Goal: Communication & Community: Answer question/provide support

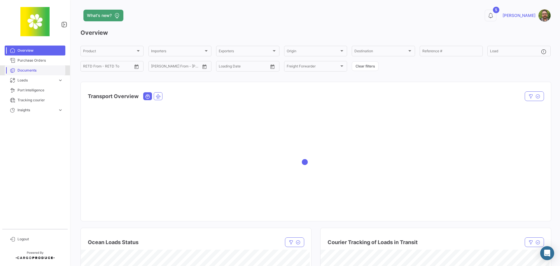
click at [46, 72] on span "Documents" at bounding box center [41, 70] width 46 height 5
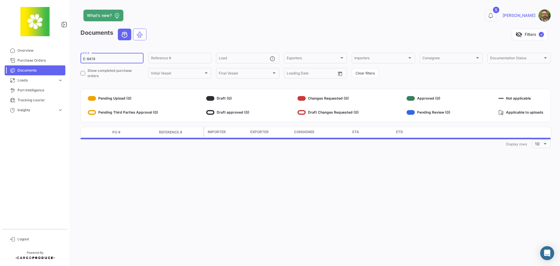
click at [105, 60] on input "E-8419" at bounding box center [112, 59] width 58 height 4
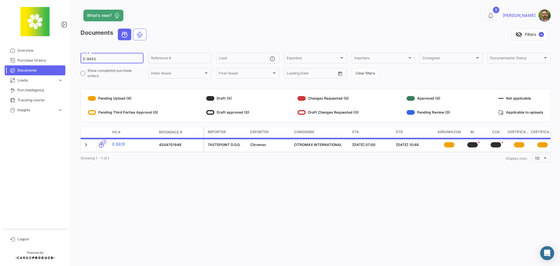
type input "E-8443"
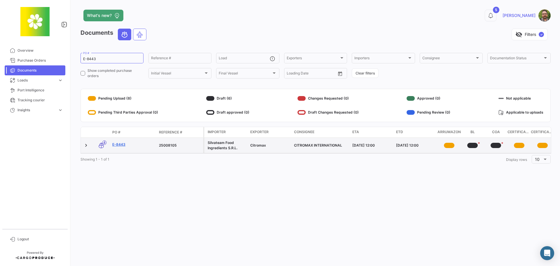
click at [121, 144] on link "E-8443" at bounding box center [133, 144] width 42 height 5
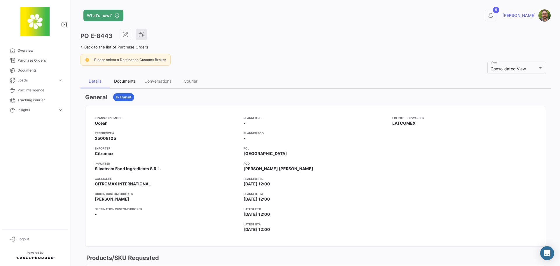
click at [122, 80] on div "Documents" at bounding box center [125, 81] width 22 height 5
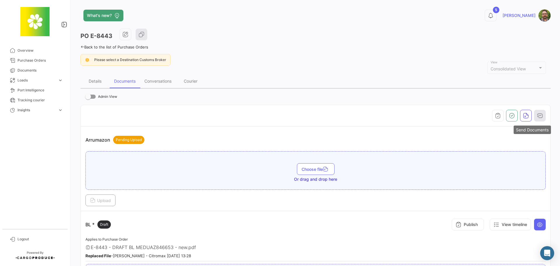
click at [540, 117] on icon "button" at bounding box center [540, 116] width 6 height 6
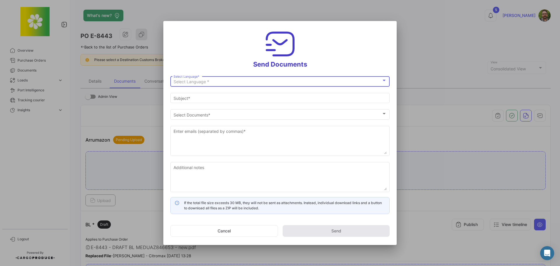
click at [264, 81] on div "Select Language *" at bounding box center [278, 81] width 208 height 5
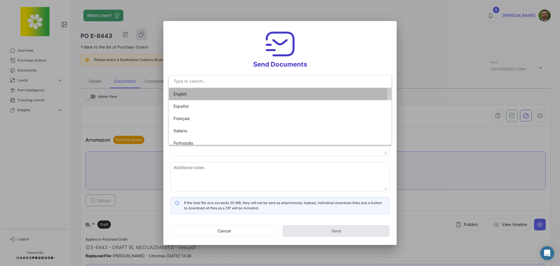
click at [259, 91] on mat-option "English" at bounding box center [280, 94] width 223 height 12
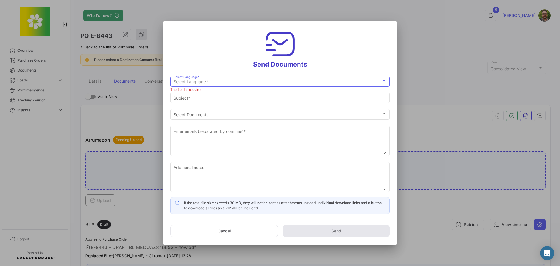
type input "[PERSON_NAME] has shared the documents of PO # E-8443 with you"
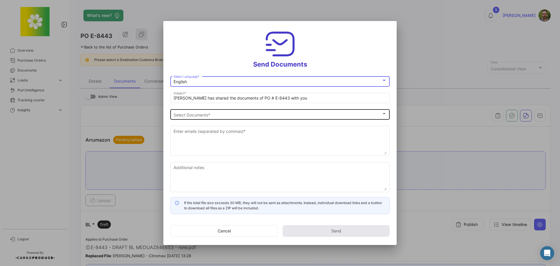
click at [209, 112] on span "Select Documents" at bounding box center [278, 114] width 208 height 5
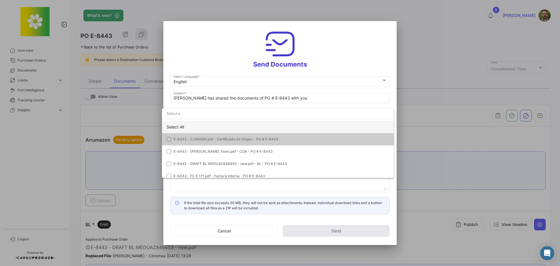
click at [169, 125] on div "Select All" at bounding box center [278, 127] width 232 height 12
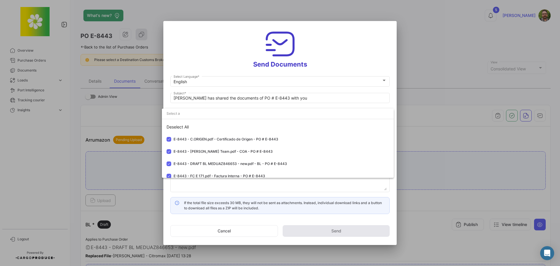
click at [210, 56] on div at bounding box center [280, 133] width 560 height 266
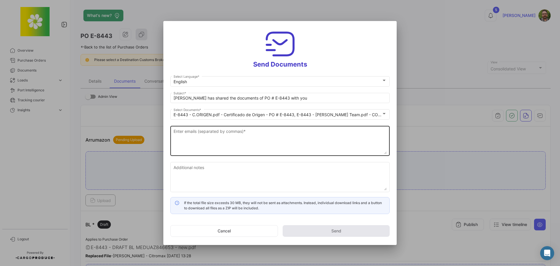
click at [238, 132] on textarea "Enter emails (separated by commas) *" at bounding box center [280, 141] width 213 height 26
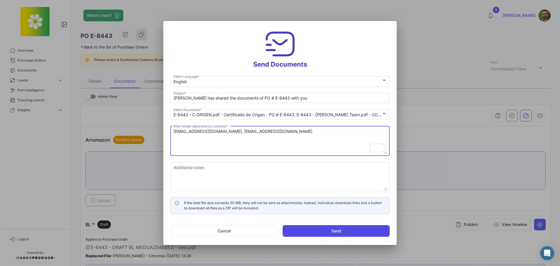
type textarea "[EMAIL_ADDRESS][DOMAIN_NAME], [EMAIL_ADDRESS][DOMAIN_NAME]"
click at [309, 230] on button "Send" at bounding box center [336, 231] width 107 height 12
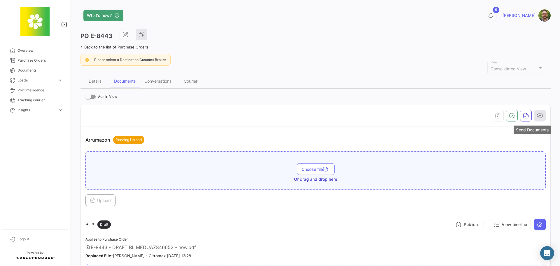
click at [541, 115] on button "button" at bounding box center [540, 116] width 12 height 12
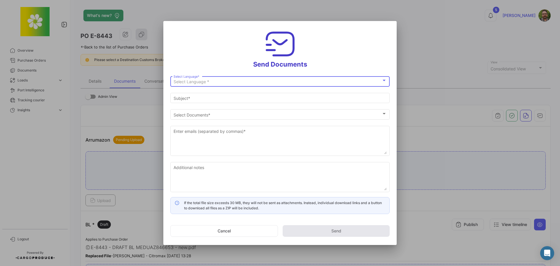
click at [213, 80] on div "Select Language *" at bounding box center [278, 81] width 208 height 5
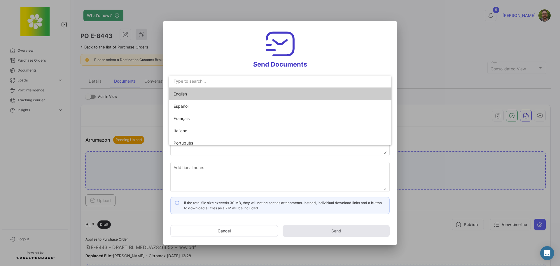
click at [222, 97] on span "English" at bounding box center [215, 94] width 82 height 12
type input "[PERSON_NAME] has shared the documents of PO # E-8443 with you"
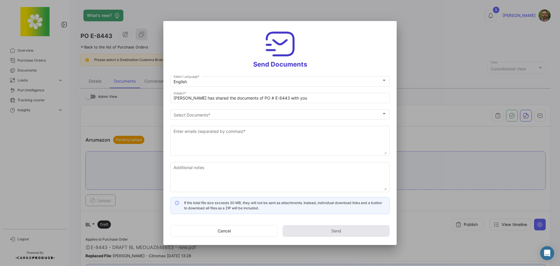
click at [213, 56] on h3 "Send Documents" at bounding box center [280, 48] width 220 height 40
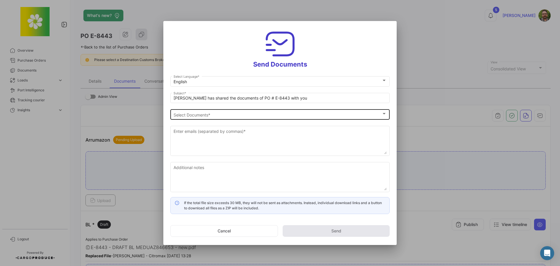
click at [211, 116] on div "Select Documents" at bounding box center [278, 114] width 208 height 5
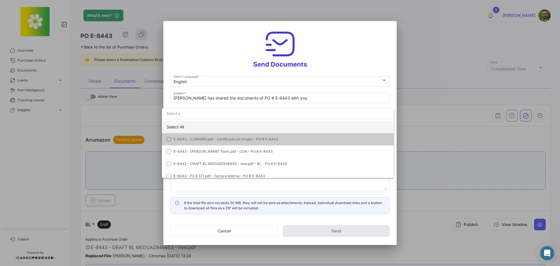
click at [211, 127] on div "Select All" at bounding box center [278, 127] width 232 height 12
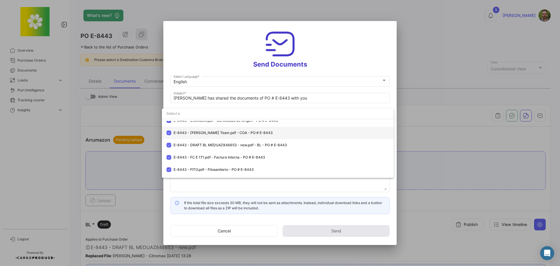
scroll to position [29, 0]
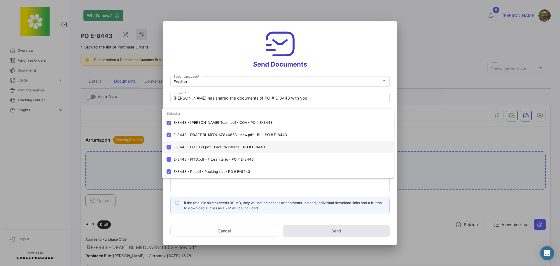
click at [170, 147] on mat-pseudo-checkbox at bounding box center [169, 147] width 5 height 5
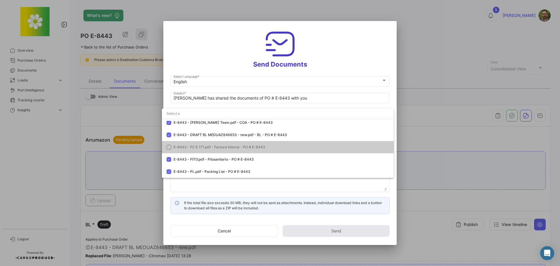
click at [204, 63] on div at bounding box center [280, 133] width 560 height 266
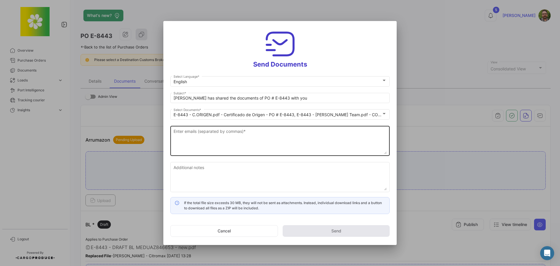
click at [205, 139] on textarea "Enter emails (separated by commas) *" at bounding box center [280, 141] width 213 height 26
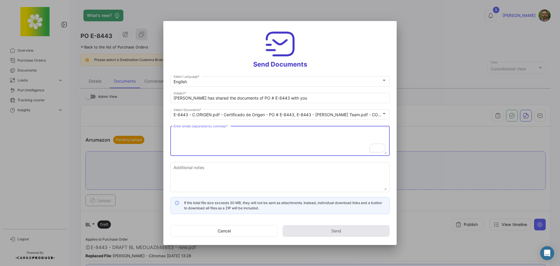
paste textarea "[PERSON_NAME] <[EMAIL_ADDRESS][DOMAIN_NAME]>"
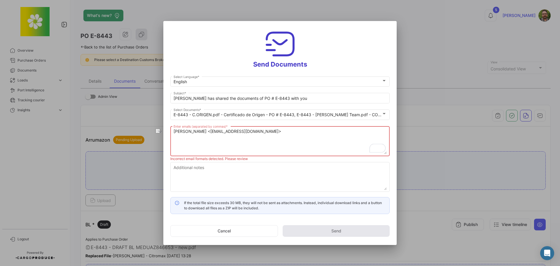
drag, startPoint x: 214, startPoint y: 131, endPoint x: 166, endPoint y: 130, distance: 48.2
click at [166, 130] on mat-dialog-content "English Select Language * [PERSON_NAME] has shared the documents of PO # E-8443…" at bounding box center [280, 144] width 234 height 139
drag, startPoint x: 264, startPoint y: 130, endPoint x: 264, endPoint y: 133, distance: 3.6
click at [263, 132] on textarea "[EMAIL_ADDRESS][DOMAIN_NAME]>" at bounding box center [280, 141] width 213 height 26
click at [247, 130] on textarea "[EMAIL_ADDRESS][DOMAIN_NAME]," at bounding box center [280, 141] width 213 height 26
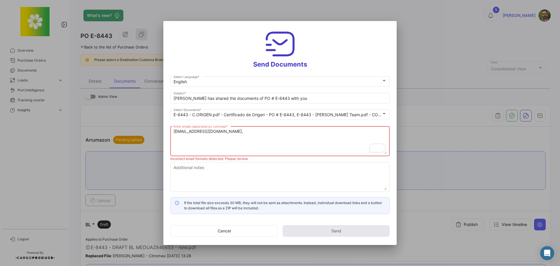
paste textarea "[EMAIL_ADDRESS][DOMAIN_NAME]"
click at [336, 133] on textarea "[EMAIL_ADDRESS][DOMAIN_NAME], [EMAIL_ADDRESS][DOMAIN_NAME]," at bounding box center [280, 141] width 213 height 26
paste textarea "[EMAIL_ADDRESS][DOMAIN_NAME]"
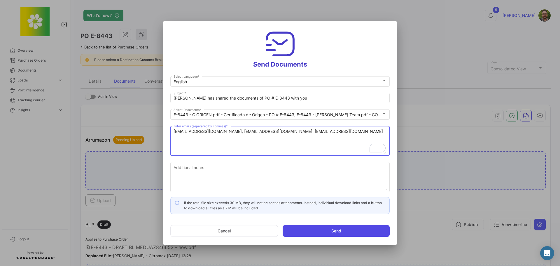
type textarea "[EMAIL_ADDRESS][DOMAIN_NAME], [EMAIL_ADDRESS][DOMAIN_NAME], [EMAIL_ADDRESS][DOM…"
click at [313, 230] on button "Send" at bounding box center [336, 231] width 107 height 12
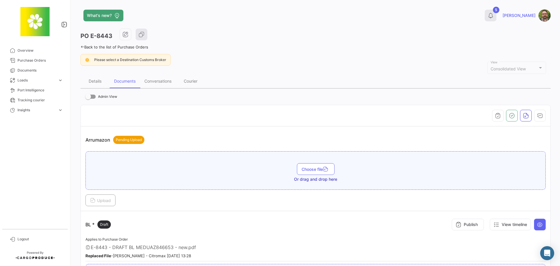
click at [494, 18] on icon at bounding box center [491, 16] width 6 height 6
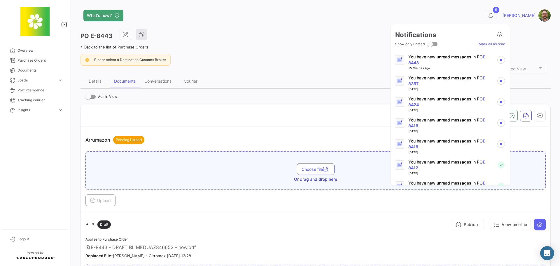
click at [438, 58] on p "You have new unread messages in PO E-8443 ." at bounding box center [451, 60] width 84 height 12
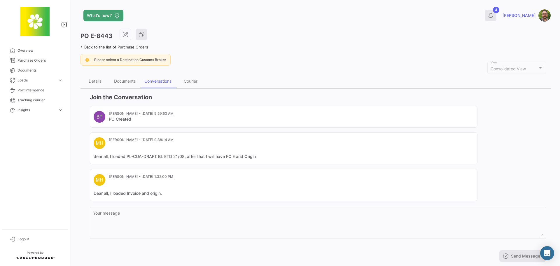
click at [494, 16] on icon at bounding box center [491, 16] width 6 height 6
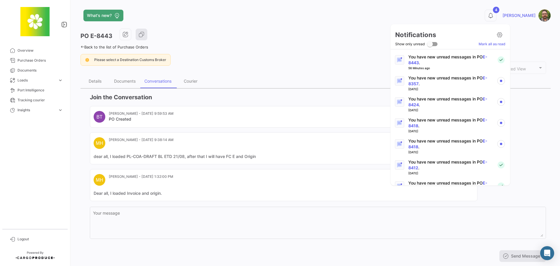
click at [456, 79] on p "You have new unread messages in PO E-8357 ." at bounding box center [451, 81] width 84 height 12
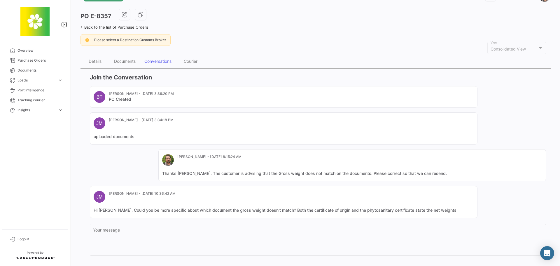
scroll to position [29, 0]
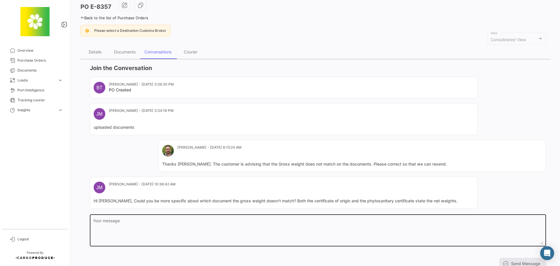
drag, startPoint x: 114, startPoint y: 219, endPoint x: 108, endPoint y: 215, distance: 7.5
click at [114, 219] on textarea "Your message" at bounding box center [318, 232] width 450 height 26
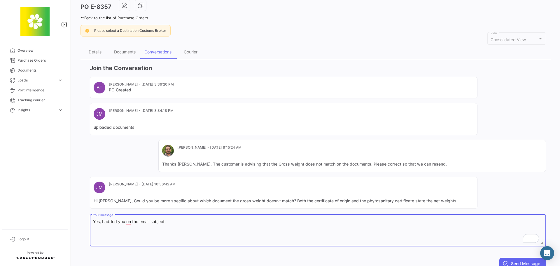
paste textarea "RE: HLCL Sh# 93565460 Doc# HLCUBU3250618619 / HLBU6047463"
type textarea "Yes, I added you to the email subject: RE: HLCL Sh# 93565460 Doc# HLCUBU3250618…"
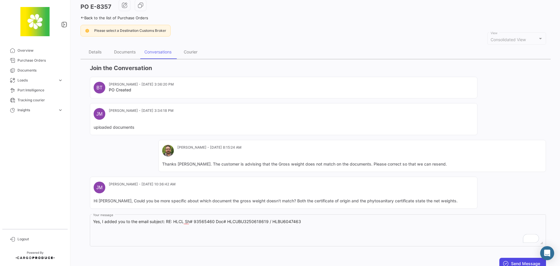
click at [524, 261] on button "Send Message" at bounding box center [523, 264] width 47 height 12
